Goal: Information Seeking & Learning: Learn about a topic

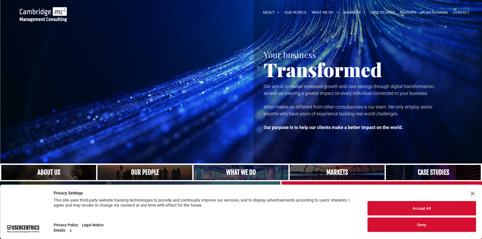
click at [452, 222] on button "Deny" at bounding box center [421, 224] width 108 height 14
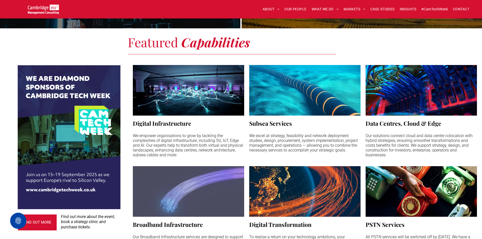
scroll to position [354, 0]
